Goal: Task Accomplishment & Management: Use online tool/utility

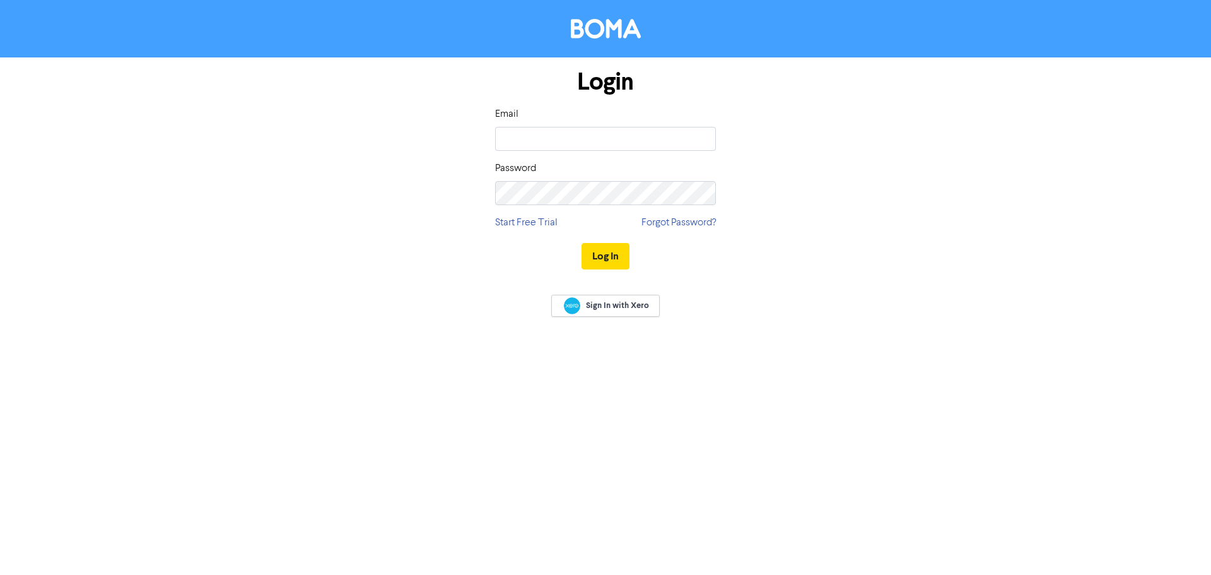
type input "[EMAIL_ADDRESS][DOMAIN_NAME]"
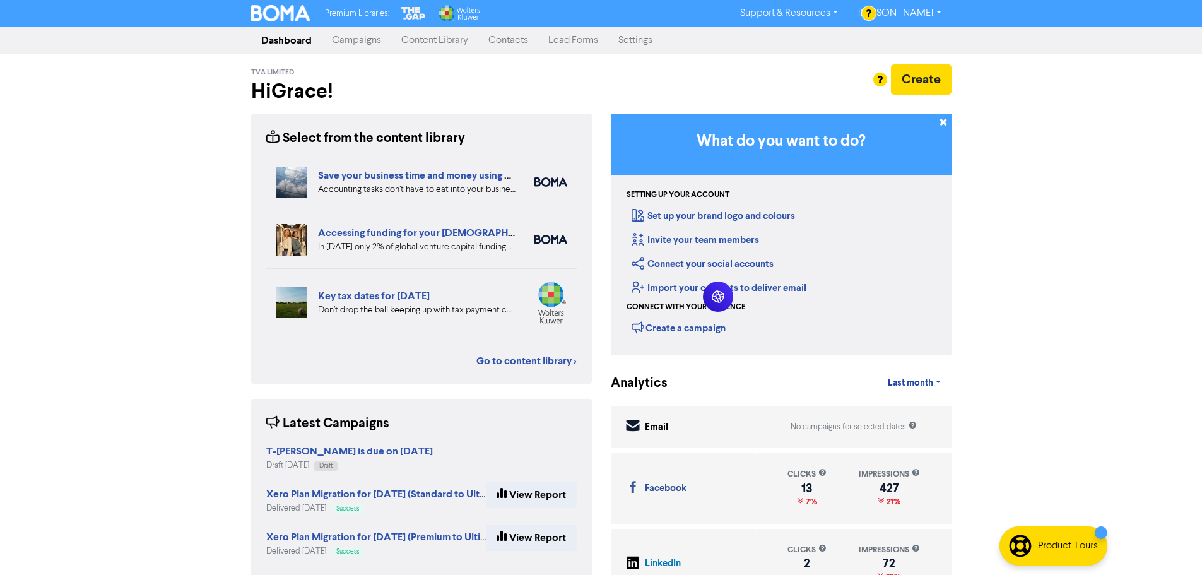
click at [524, 40] on link "Contacts" at bounding box center [508, 40] width 60 height 25
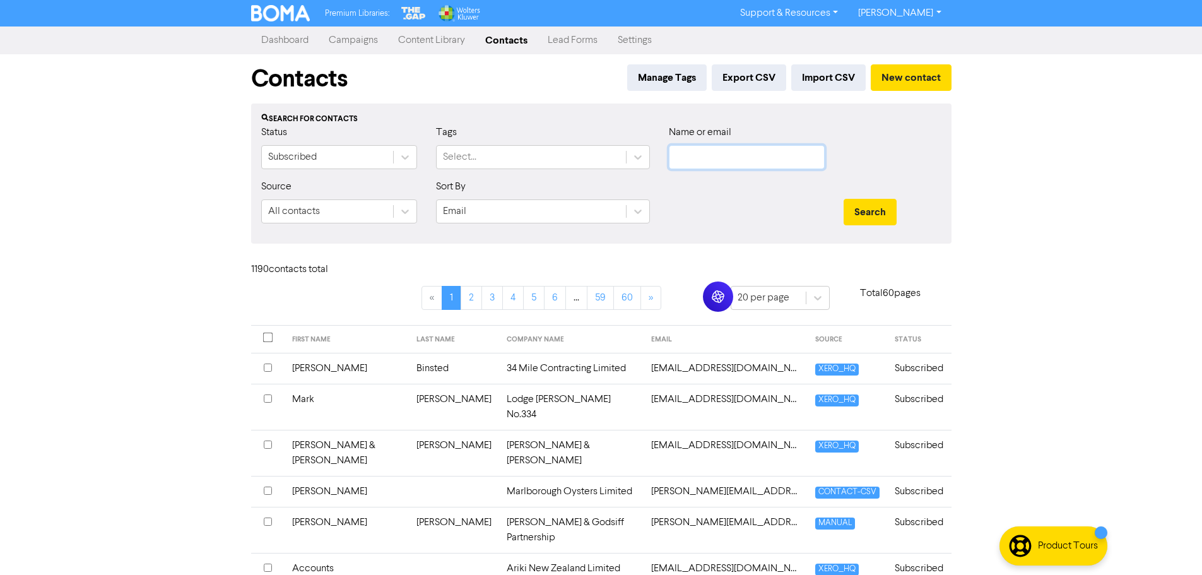
click at [705, 155] on input "text" at bounding box center [747, 157] width 156 height 24
click at [784, 148] on input "text" at bounding box center [747, 157] width 156 height 24
click at [844, 199] on button "Search" at bounding box center [870, 212] width 53 height 26
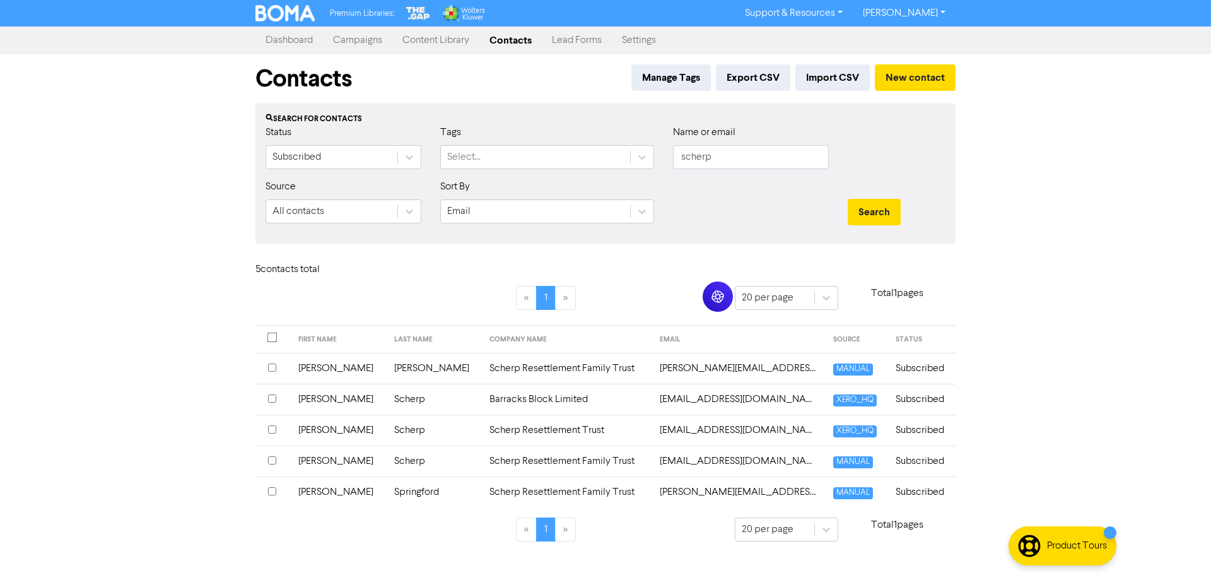
click at [424, 160] on div "Status Subscribed" at bounding box center [343, 152] width 175 height 54
click at [414, 160] on icon at bounding box center [409, 157] width 13 height 13
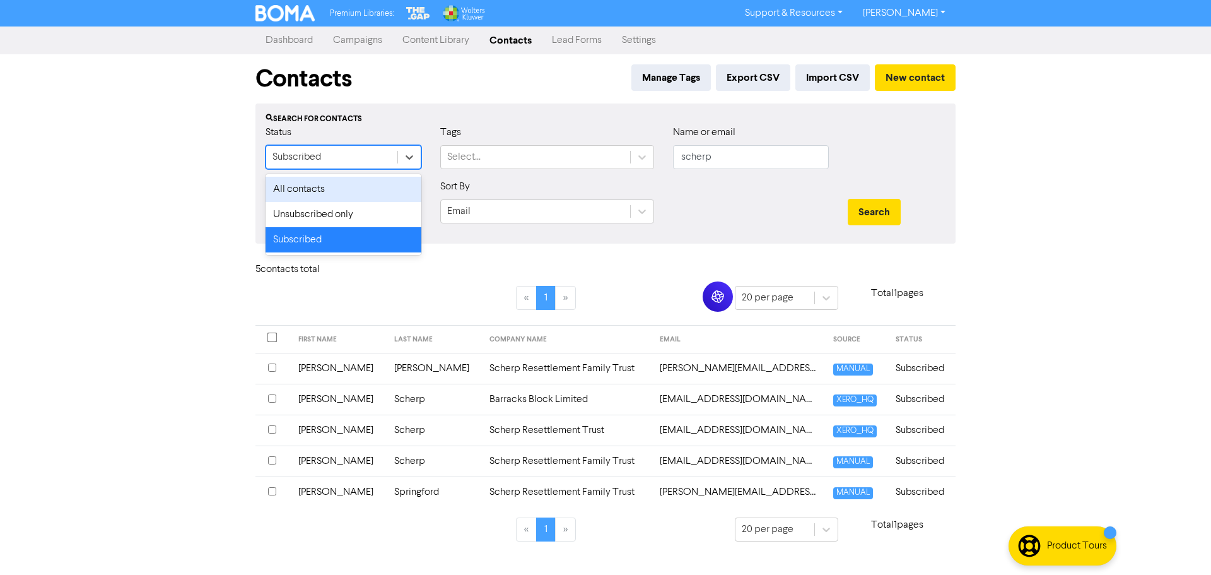
click at [345, 191] on div "All contacts" at bounding box center [344, 189] width 156 height 25
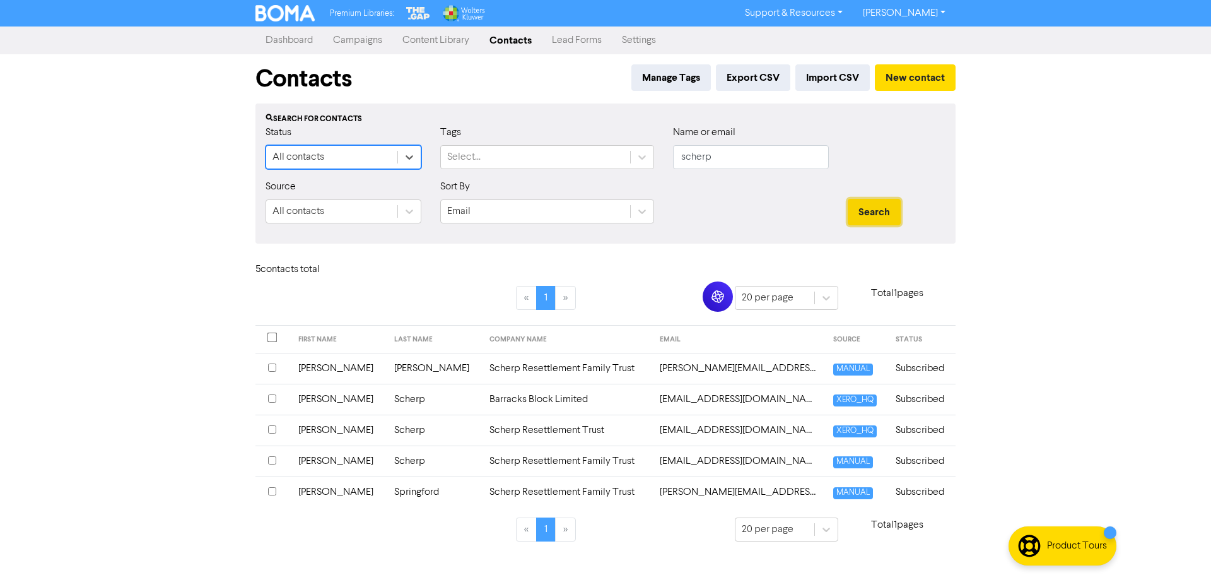
click at [866, 211] on button "Search" at bounding box center [874, 212] width 53 height 26
click at [723, 154] on input "scherp" at bounding box center [751, 157] width 156 height 24
type input "lizscherp@"
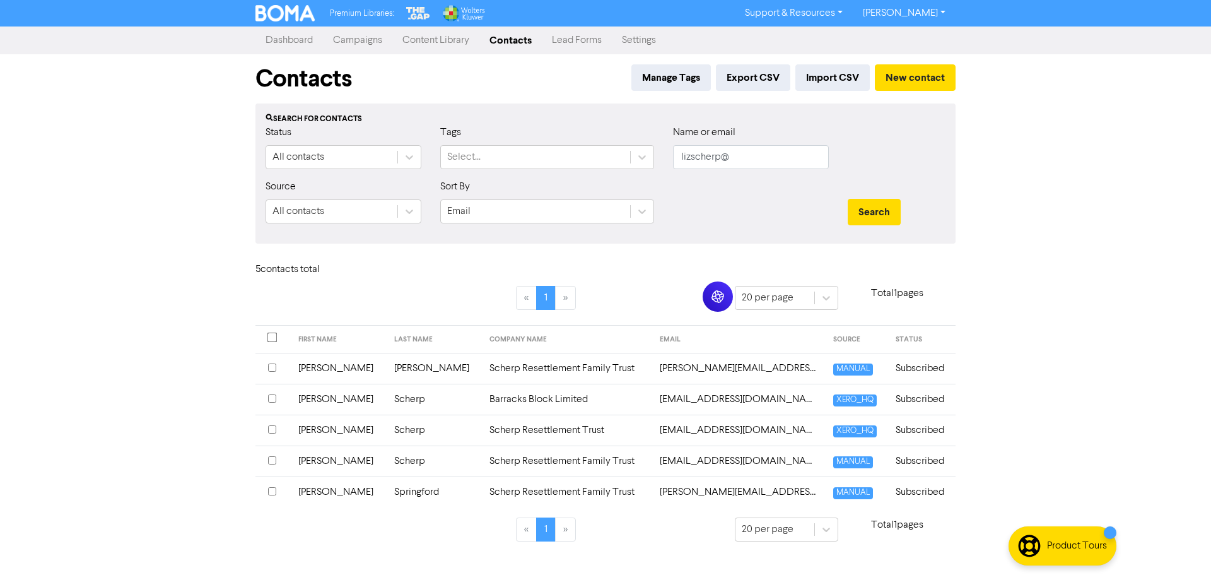
click at [712, 144] on div "Name or email lizscherp@" at bounding box center [751, 147] width 156 height 44
click at [729, 152] on input "lizscherp@" at bounding box center [751, 157] width 156 height 24
paste input "[EMAIL_ADDRESS][DOMAIN_NAME]"
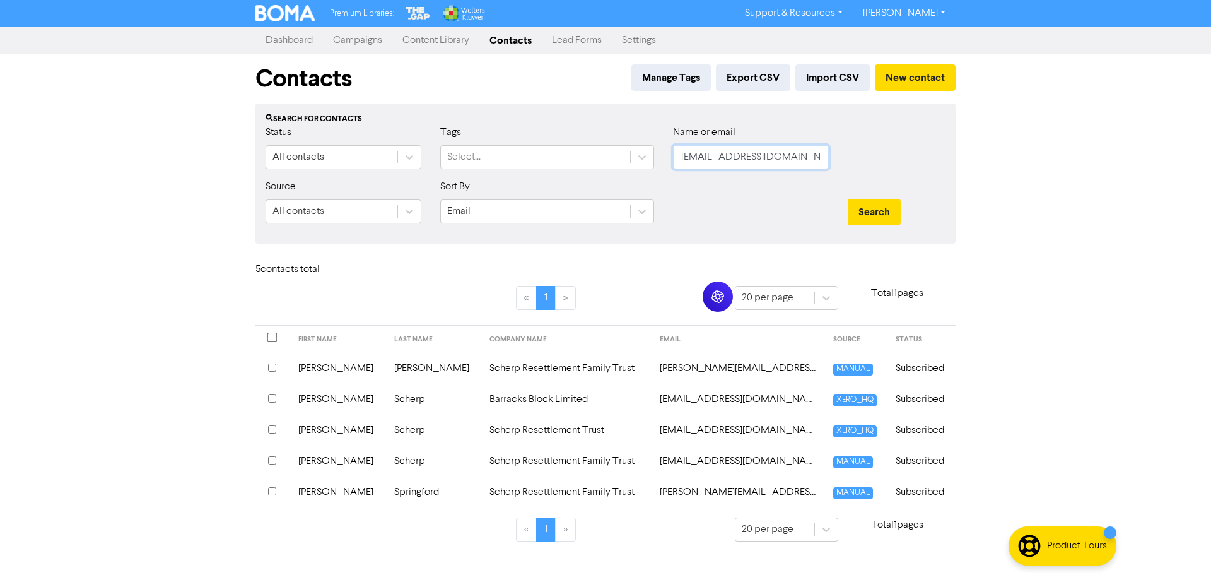
type input "[EMAIL_ADDRESS][DOMAIN_NAME]"
click at [848, 199] on button "Search" at bounding box center [874, 212] width 53 height 26
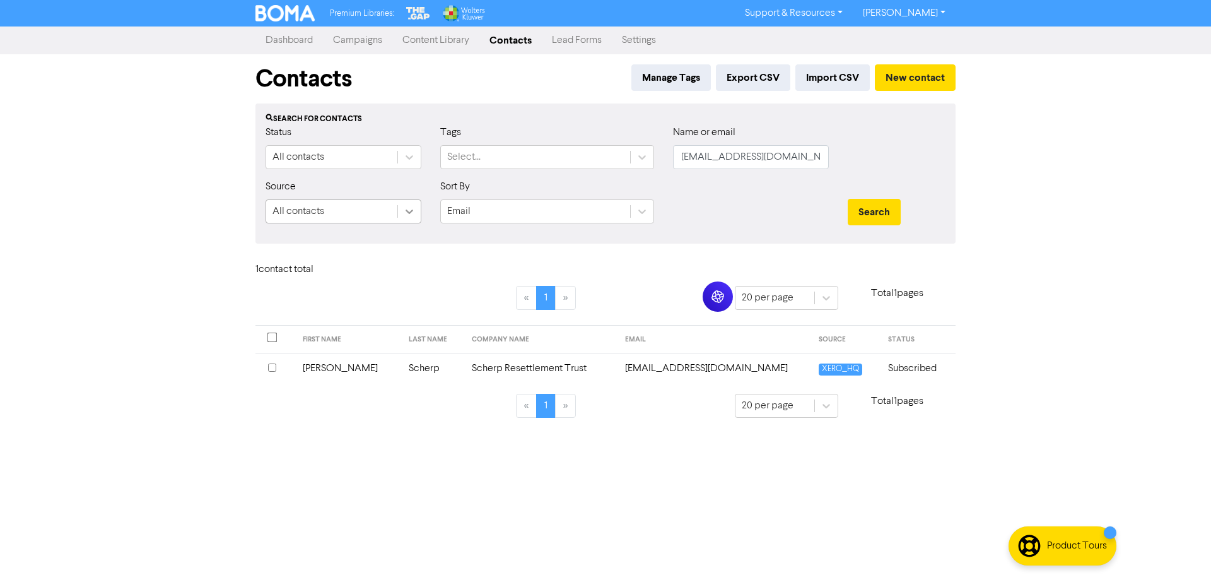
click at [410, 211] on icon at bounding box center [409, 211] width 13 height 13
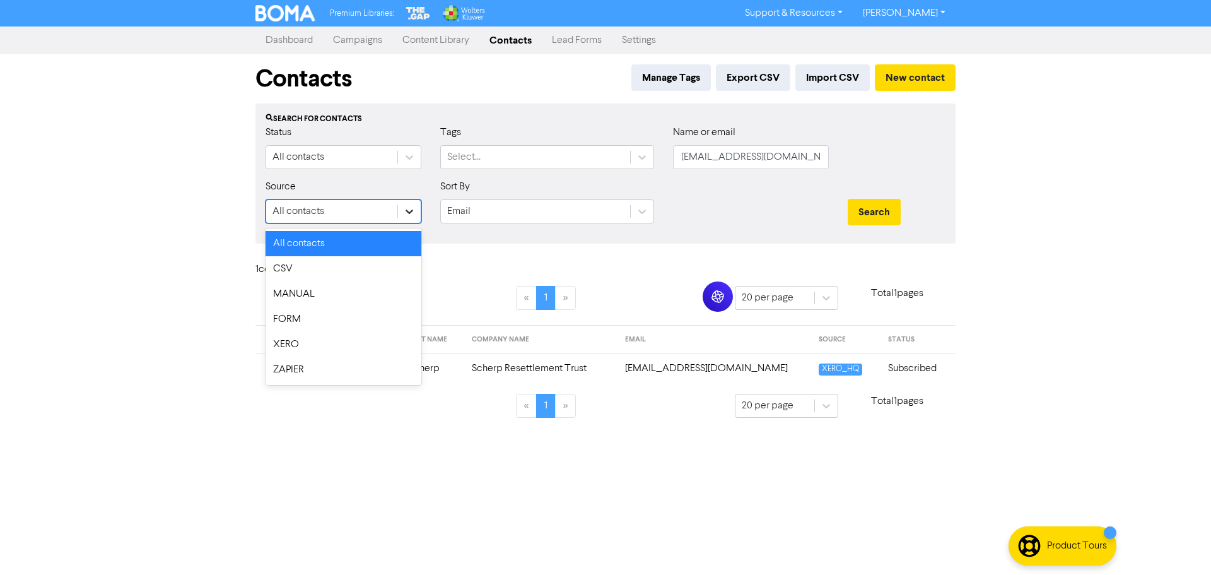
click at [410, 211] on icon at bounding box center [409, 211] width 13 height 13
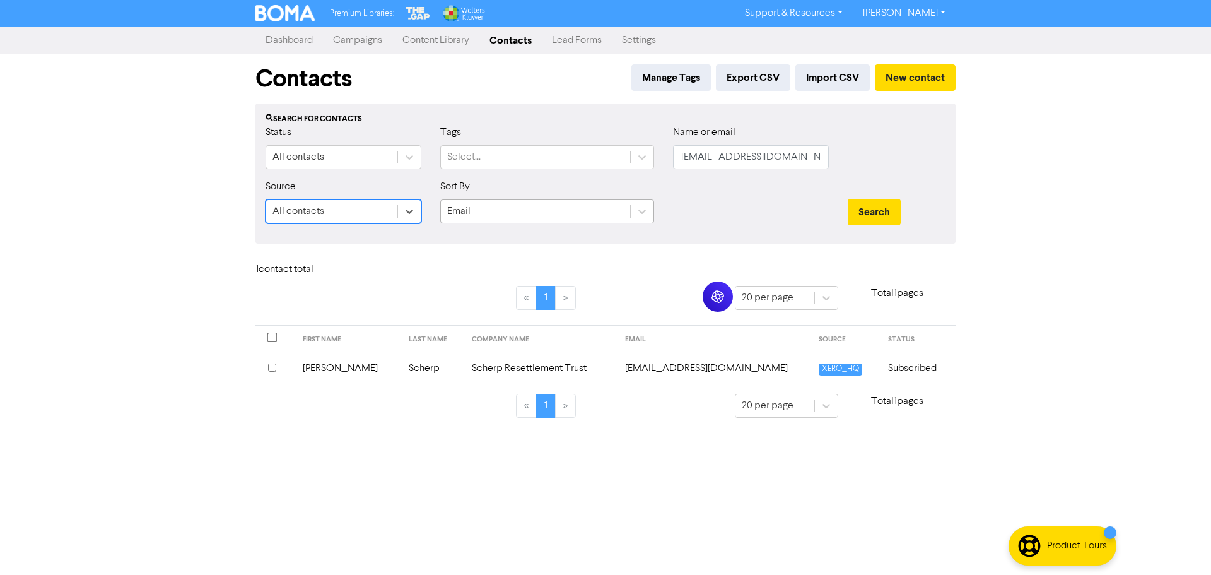
click at [654, 221] on div "Email" at bounding box center [547, 211] width 214 height 24
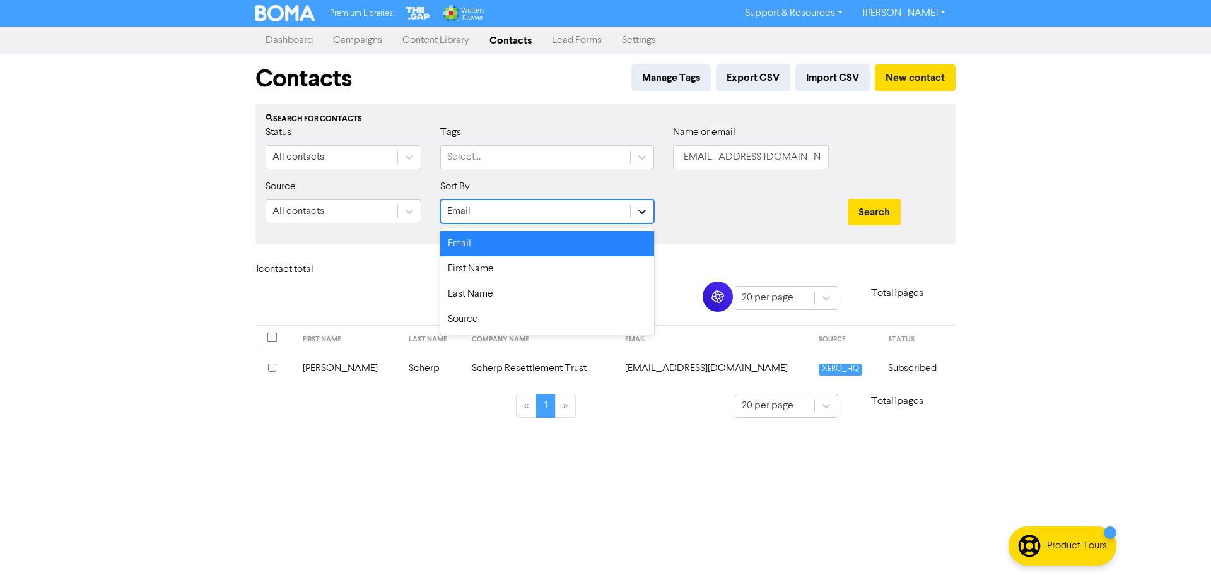
click at [649, 217] on div at bounding box center [642, 211] width 23 height 23
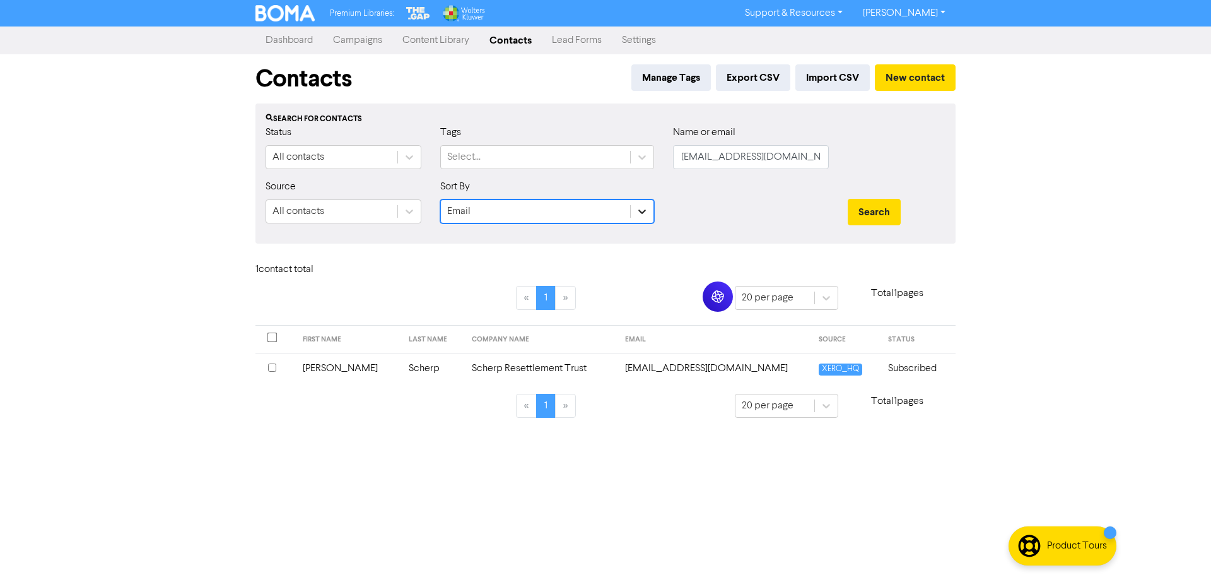
click at [650, 216] on div at bounding box center [642, 211] width 23 height 23
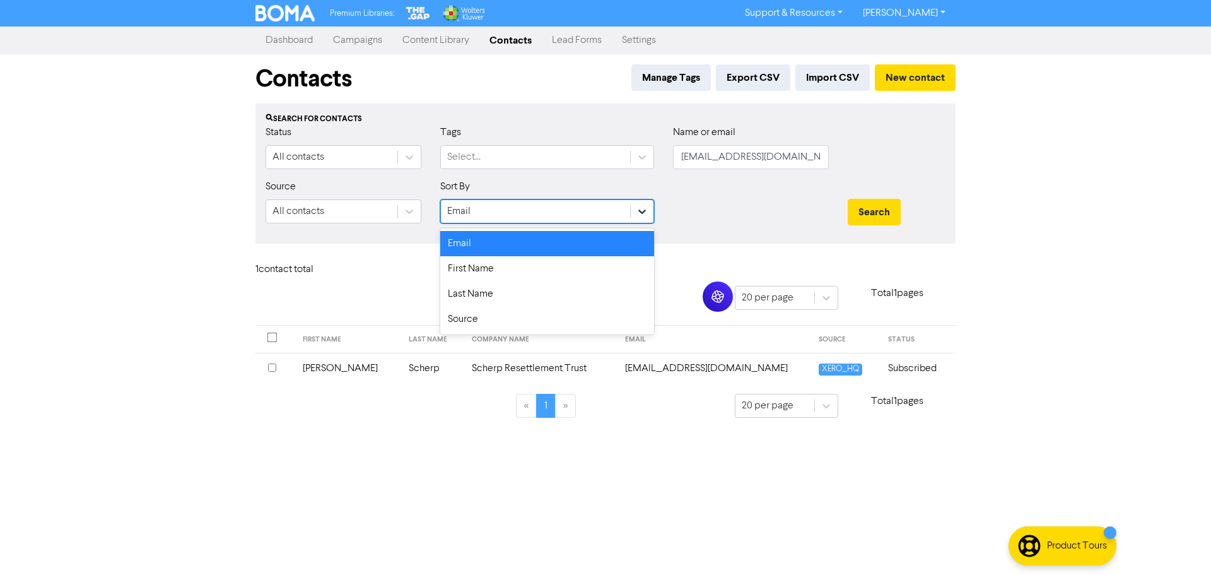
click at [650, 216] on div at bounding box center [642, 211] width 23 height 23
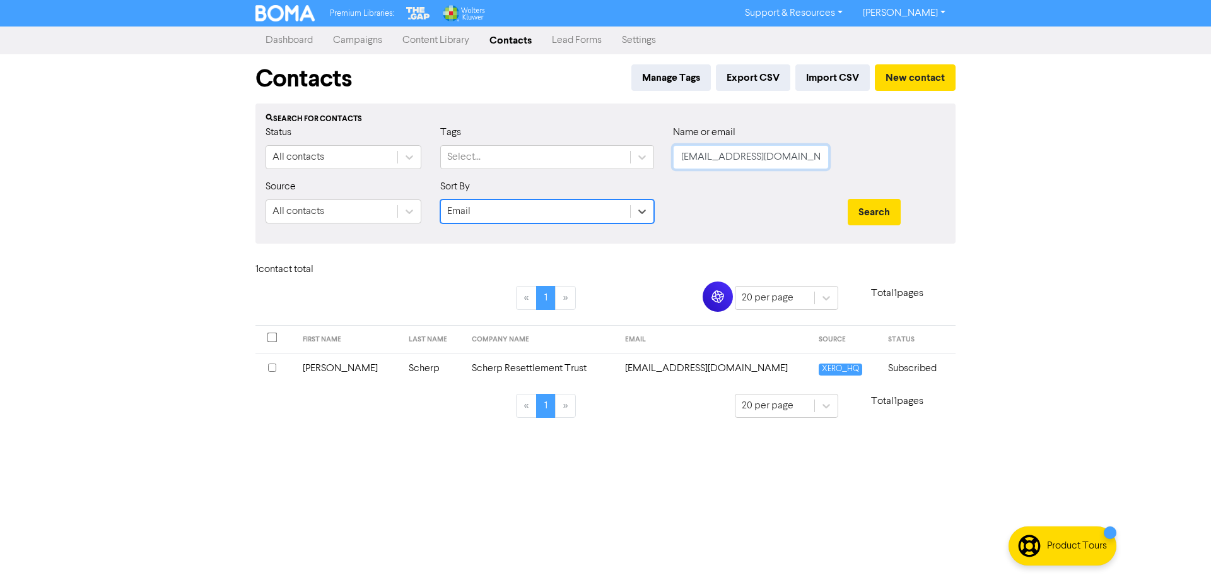
click at [782, 154] on input "[EMAIL_ADDRESS][DOMAIN_NAME]" at bounding box center [751, 157] width 156 height 24
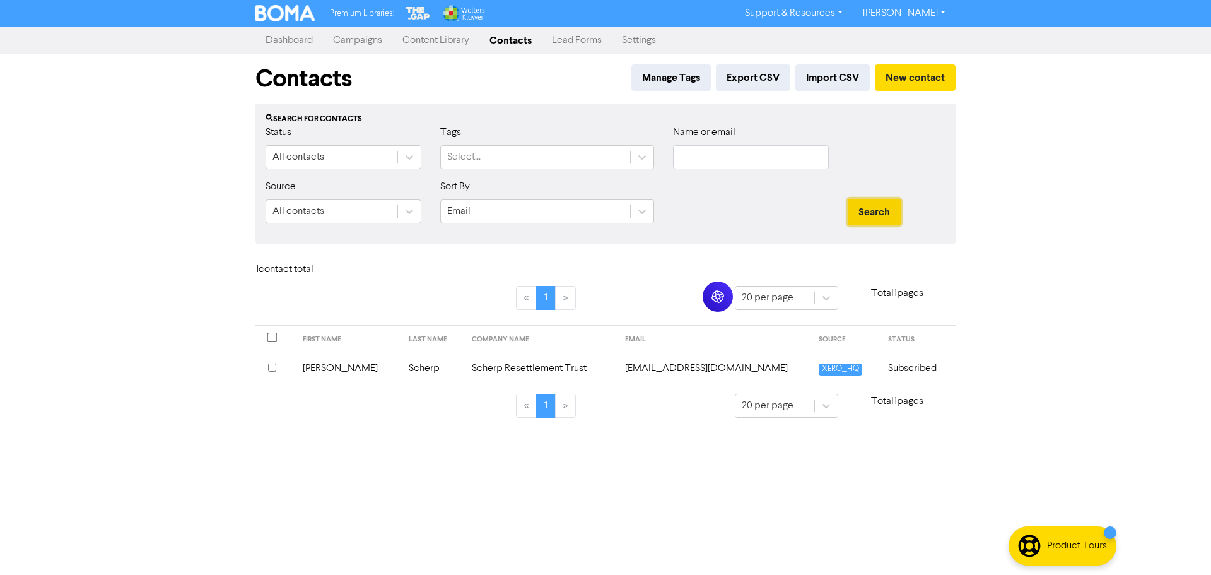
click at [883, 215] on button "Search" at bounding box center [874, 212] width 53 height 26
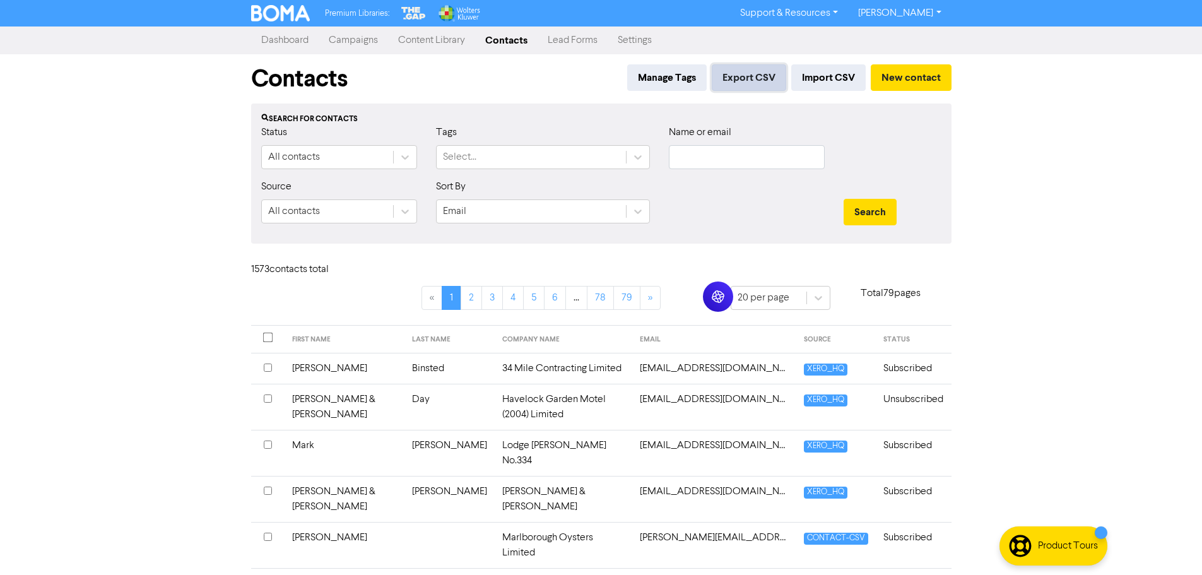
click at [752, 78] on button "Export CSV" at bounding box center [749, 77] width 74 height 26
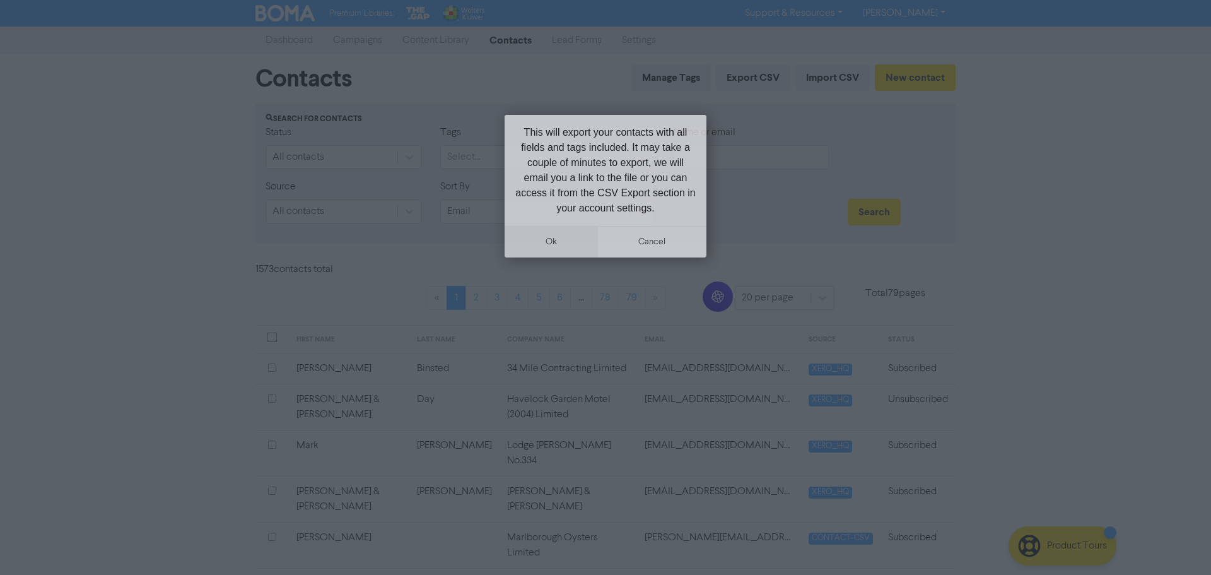
click at [573, 245] on button "ok" at bounding box center [551, 242] width 93 height 32
